Goal: Check status: Check status

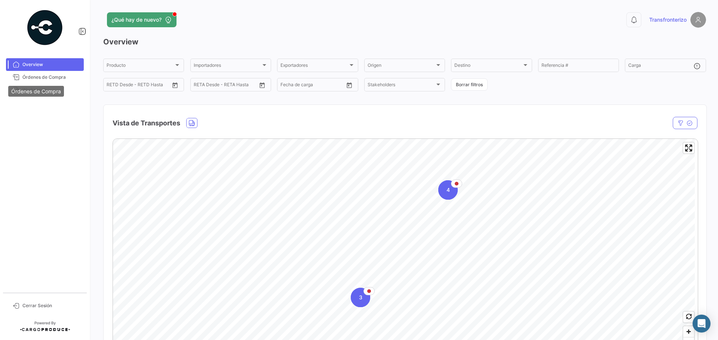
click at [30, 95] on div "Órdenes de Compra" at bounding box center [36, 91] width 56 height 11
click at [31, 89] on span "Workspace" at bounding box center [51, 90] width 58 height 7
click at [33, 88] on span "Workspace" at bounding box center [51, 90] width 58 height 7
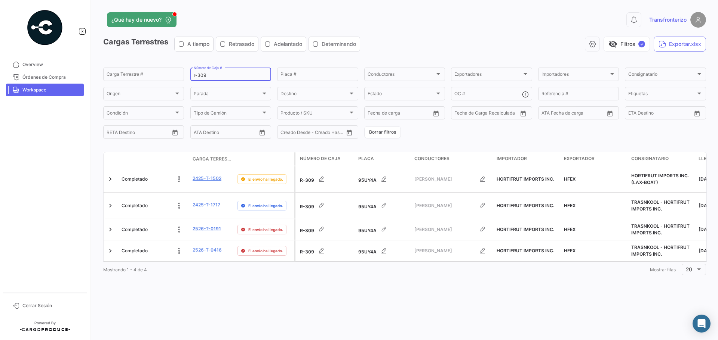
click at [214, 75] on input "r-309" at bounding box center [231, 75] width 74 height 5
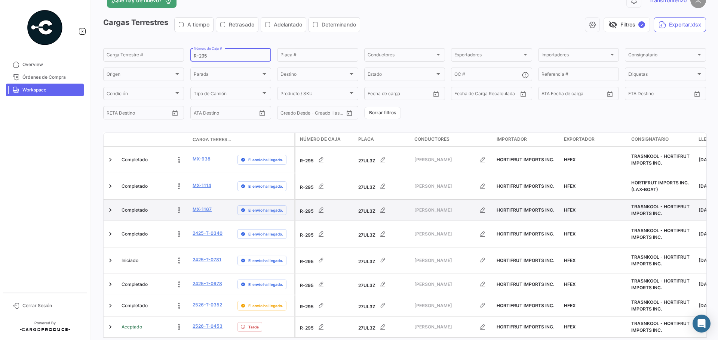
scroll to position [35, 0]
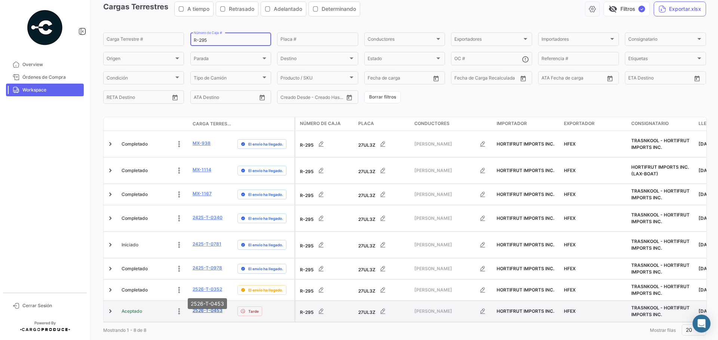
type input "R-295"
click at [205, 308] on link "2526-T-0453" at bounding box center [207, 311] width 30 height 7
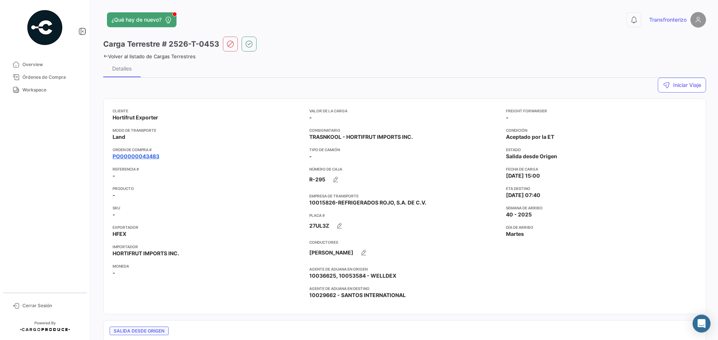
click at [145, 158] on link "PO00000043483" at bounding box center [135, 156] width 47 height 7
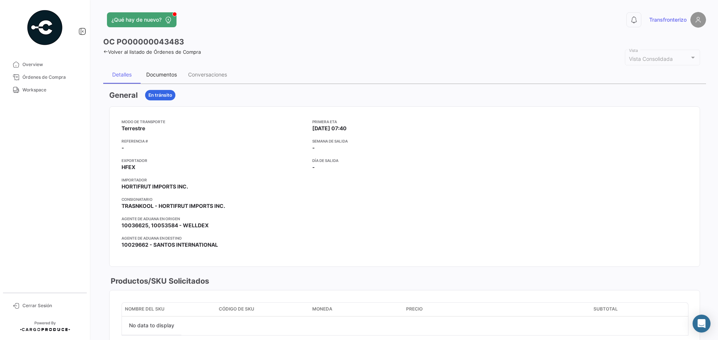
click at [164, 76] on div "Documentos" at bounding box center [161, 74] width 31 height 6
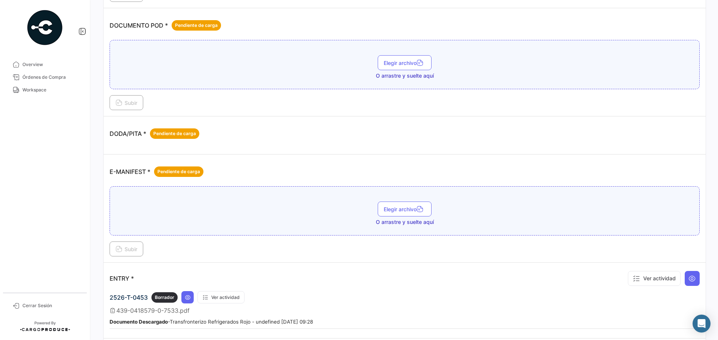
scroll to position [498, 0]
